Goal: Check status: Check status

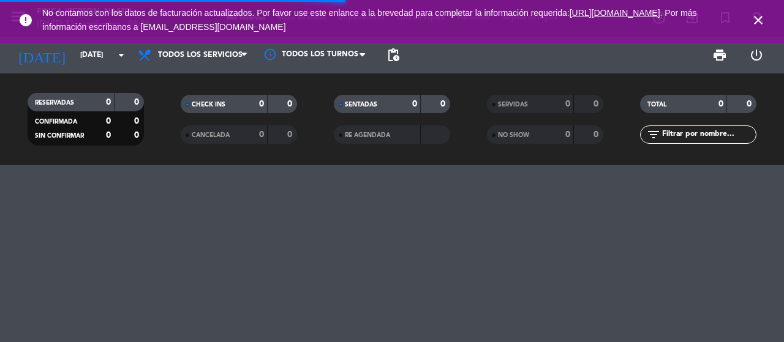
click at [757, 19] on icon "close" at bounding box center [758, 20] width 15 height 15
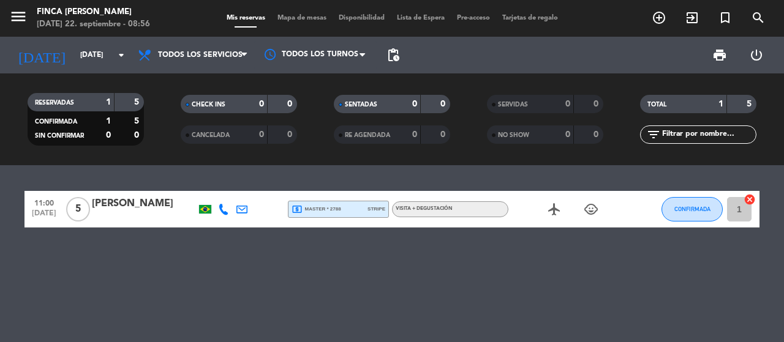
click at [312, 209] on span "local_atm master * 2788" at bounding box center [316, 209] width 50 height 11
click at [316, 269] on div "11:00 [DATE] 5 [PERSON_NAME] local_atm master * 2788 stripe Depósito: ARS 25.00…" at bounding box center [392, 253] width 784 height 177
click at [109, 52] on input "[DATE]" at bounding box center [122, 55] width 97 height 21
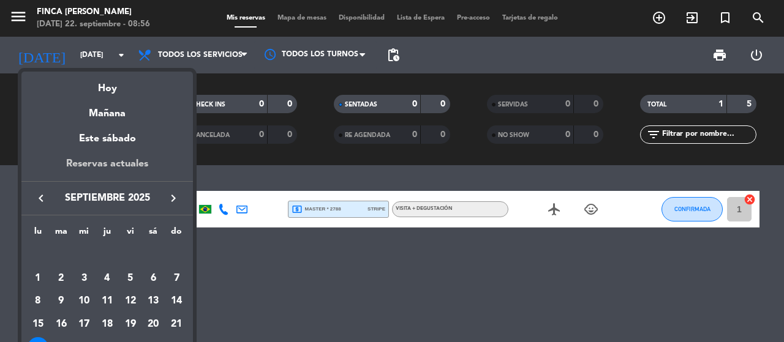
click at [122, 160] on div "Reservas actuales" at bounding box center [106, 168] width 171 height 25
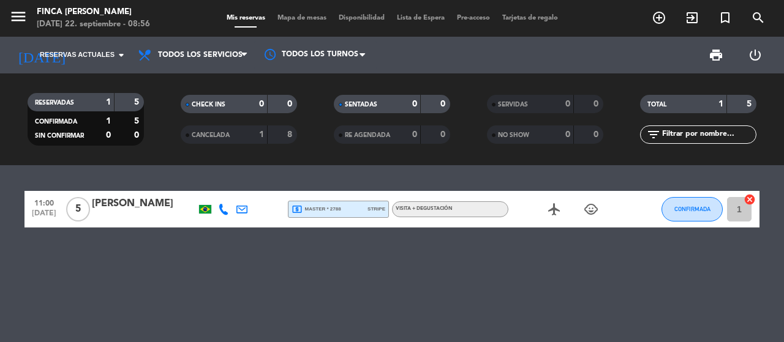
click at [174, 174] on div "11:00 [DATE] 5 [PERSON_NAME] local_atm master * 2788 stripe Visita + Degustació…" at bounding box center [392, 253] width 784 height 177
click at [108, 54] on span "Reservas actuales" at bounding box center [77, 55] width 75 height 11
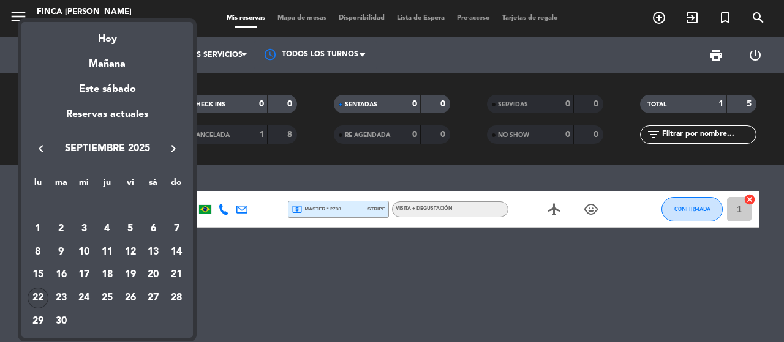
click at [263, 174] on div at bounding box center [392, 171] width 784 height 342
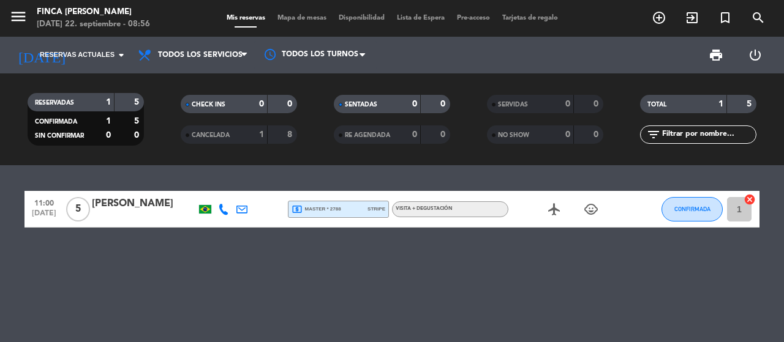
click at [552, 211] on icon "airplanemode_active" at bounding box center [554, 209] width 15 height 15
click at [588, 212] on icon "child_care" at bounding box center [590, 209] width 15 height 15
click at [572, 275] on div "11:00 [DATE] 5 [PERSON_NAME] local_atm master * 2788 stripe Visita + Degustació…" at bounding box center [392, 253] width 784 height 177
click at [147, 204] on div "[PERSON_NAME]" at bounding box center [144, 204] width 104 height 16
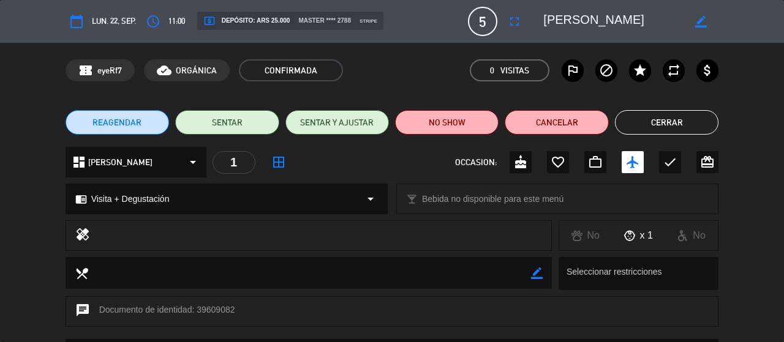
click at [697, 121] on button "Cerrar" at bounding box center [666, 122] width 103 height 24
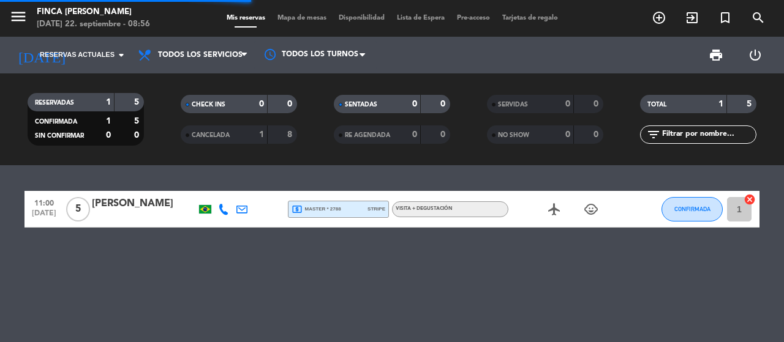
click at [465, 173] on div "11:00 [DATE] 5 [PERSON_NAME] local_atm master * 2788 stripe Visita + Degustació…" at bounding box center [392, 253] width 784 height 177
